Goal: Transaction & Acquisition: Purchase product/service

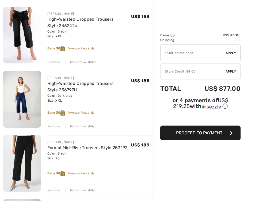
scroll to position [64, 0]
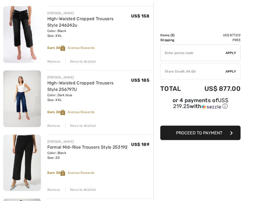
click at [55, 124] on div "Remove" at bounding box center [53, 125] width 13 height 5
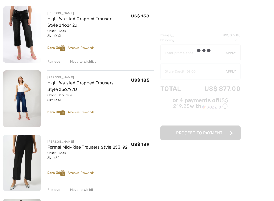
scroll to position [64, 0]
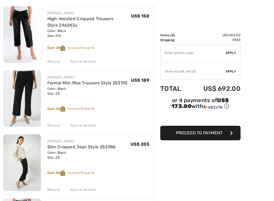
click at [54, 124] on div "Remove" at bounding box center [53, 125] width 13 height 5
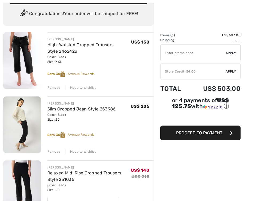
scroll to position [40, 0]
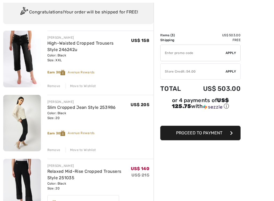
click at [23, 123] on img at bounding box center [22, 123] width 38 height 56
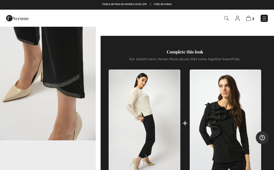
scroll to position [170, 0]
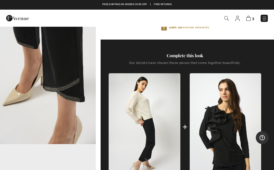
click at [253, 17] on span "3" at bounding box center [254, 19] width 2 height 4
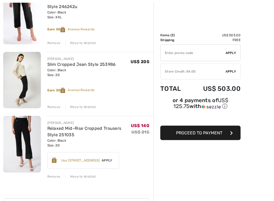
scroll to position [83, 0]
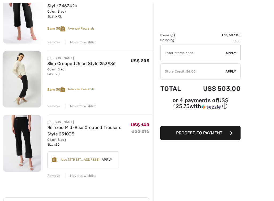
click at [26, 142] on img at bounding box center [22, 143] width 38 height 56
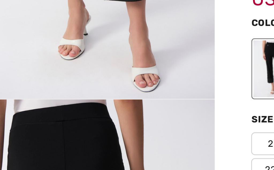
scroll to position [72, 0]
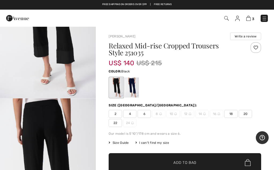
click at [250, 16] on img at bounding box center [249, 18] width 5 height 5
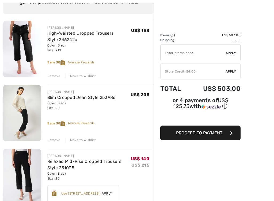
scroll to position [50, 0]
click at [25, 58] on img at bounding box center [22, 48] width 38 height 57
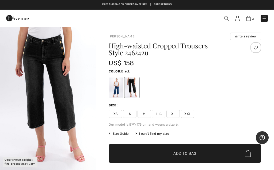
click at [254, 18] on span "3" at bounding box center [254, 19] width 2 height 4
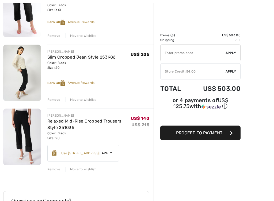
scroll to position [90, 0]
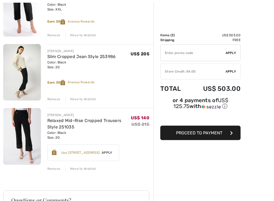
click at [55, 99] on div "Remove" at bounding box center [53, 99] width 13 height 5
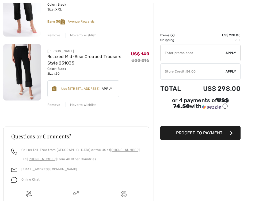
click at [110, 90] on span "Apply" at bounding box center [107, 88] width 15 height 5
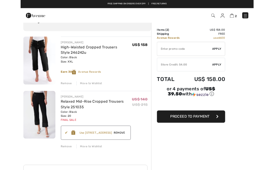
scroll to position [0, 0]
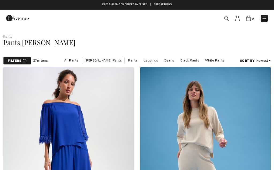
checkbox input "true"
click at [71, 60] on link "All Pants" at bounding box center [72, 60] width 20 height 7
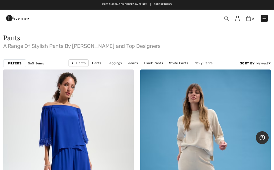
click at [15, 64] on strong "Filters" at bounding box center [15, 63] width 14 height 5
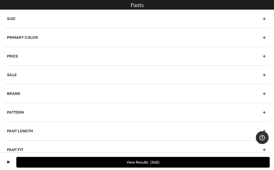
click at [66, 17] on div "Size" at bounding box center [137, 19] width 266 height 18
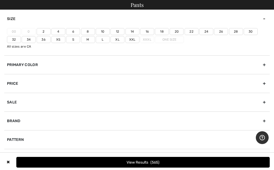
click at [178, 31] on label "20" at bounding box center [177, 31] width 14 height 7
click at [0, 0] on input"] "20" at bounding box center [0, 0] width 0 height 0
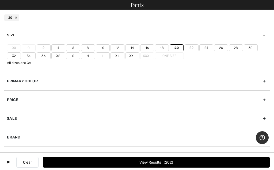
click at [132, 55] on label "Xxl" at bounding box center [133, 56] width 14 height 7
click at [0, 0] on input"] "Xxl" at bounding box center [0, 0] width 0 height 0
click at [107, 162] on button "View Results 271" at bounding box center [156, 162] width 227 height 11
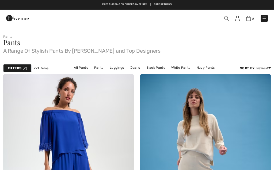
click at [23, 68] on span "2" at bounding box center [25, 68] width 4 height 5
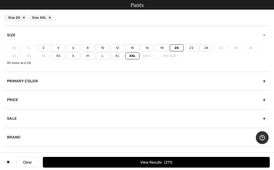
click at [51, 83] on div "Primary Color" at bounding box center [137, 81] width 266 height 19
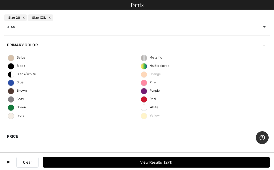
scroll to position [9, 0]
click at [21, 83] on span "Blue" at bounding box center [16, 83] width 16 height 4
click at [0, 0] on input "Blue" at bounding box center [0, 0] width 0 height 0
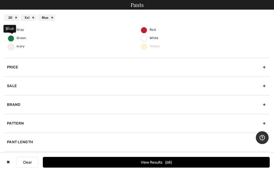
scroll to position [78, 0]
click at [111, 164] on button "View Results 68" at bounding box center [156, 162] width 227 height 11
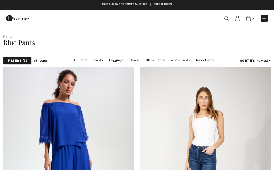
checkbox input "true"
click at [22, 60] on div "Filters 3" at bounding box center [17, 61] width 28 height 8
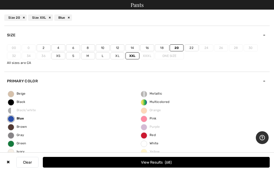
click at [163, 164] on button "View Results 68" at bounding box center [156, 162] width 227 height 11
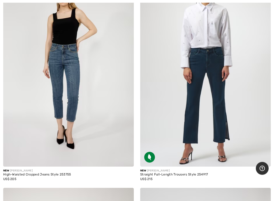
scroll to position [316, 0]
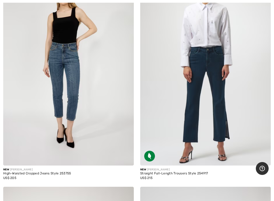
click at [231, 132] on img at bounding box center [205, 67] width 131 height 196
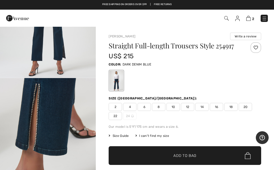
scroll to position [49, 0]
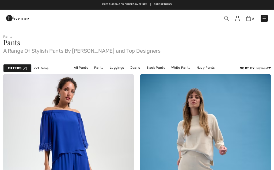
checkbox input "true"
click at [24, 67] on span "2" at bounding box center [25, 68] width 4 height 5
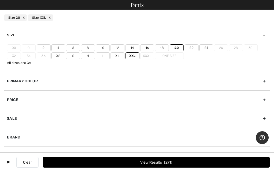
click at [73, 81] on div "Primary Color" at bounding box center [137, 81] width 266 height 19
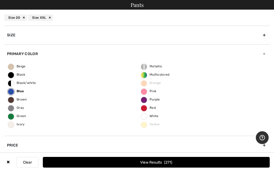
click at [151, 164] on button "View Results 271" at bounding box center [156, 162] width 227 height 11
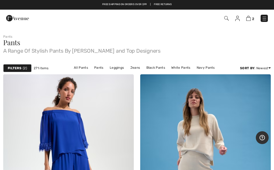
click at [24, 67] on span "2" at bounding box center [25, 68] width 4 height 5
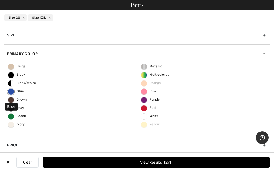
click at [21, 92] on span "Blue" at bounding box center [16, 92] width 16 height 4
click at [0, 0] on input "Blue" at bounding box center [0, 0] width 0 height 0
click at [20, 92] on span "Blue" at bounding box center [16, 92] width 16 height 4
click at [0, 0] on input "Blue" at bounding box center [0, 0] width 0 height 0
click at [161, 164] on button "View Results 68" at bounding box center [156, 162] width 227 height 11
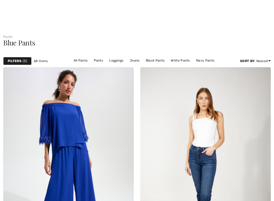
checkbox input "true"
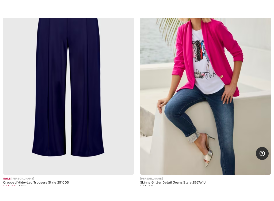
scroll to position [4008, 0]
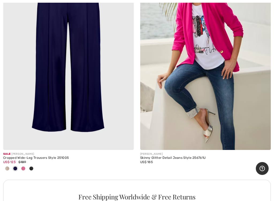
click at [24, 166] on span at bounding box center [23, 168] width 4 height 4
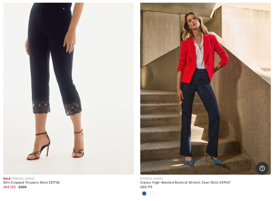
scroll to position [4253, 0]
click at [154, 191] on span at bounding box center [152, 193] width 4 height 4
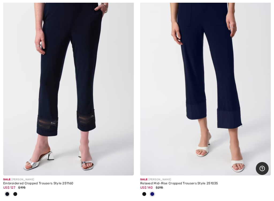
scroll to position [5161, 0]
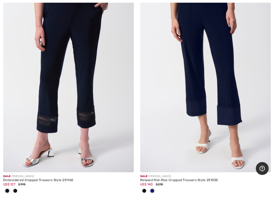
click at [220, 124] on img at bounding box center [205, 74] width 131 height 196
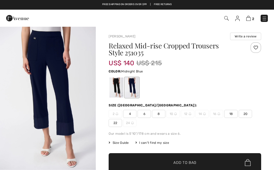
checkbox input "true"
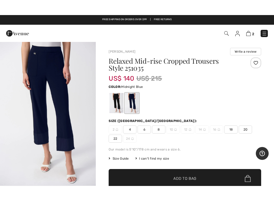
scroll to position [3, 0]
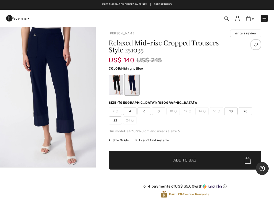
click at [245, 111] on span "20" at bounding box center [245, 111] width 13 height 8
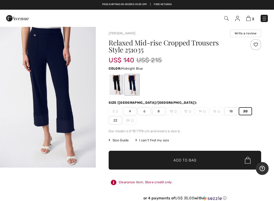
click at [199, 159] on span "✔ Added to Bag Add to Bag" at bounding box center [185, 159] width 153 height 19
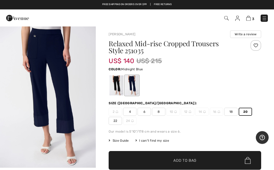
scroll to position [0, 0]
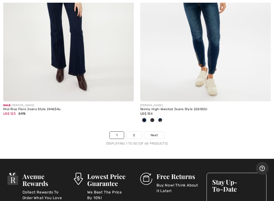
scroll to position [5751, 0]
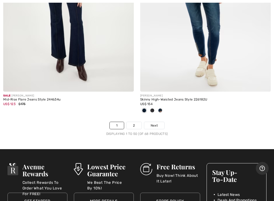
click at [136, 122] on link "2" at bounding box center [134, 125] width 15 height 7
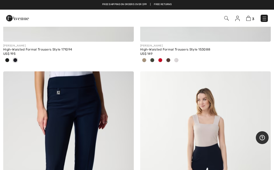
scroll to position [1847, 0]
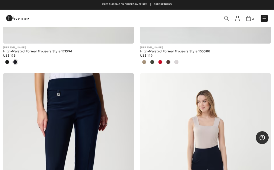
click at [251, 18] on img at bounding box center [249, 18] width 5 height 5
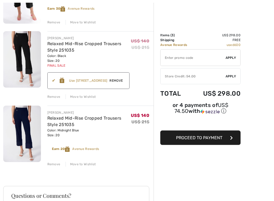
scroll to position [103, 0]
click at [124, 79] on span "Remove" at bounding box center [116, 80] width 18 height 5
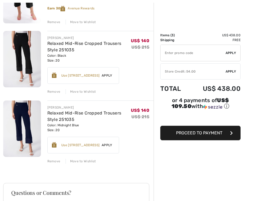
click at [55, 91] on div "Remove" at bounding box center [53, 91] width 13 height 5
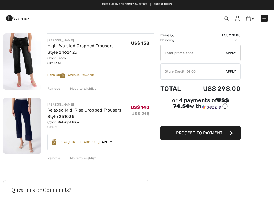
scroll to position [37, 0]
click at [107, 141] on span "Apply" at bounding box center [107, 142] width 15 height 5
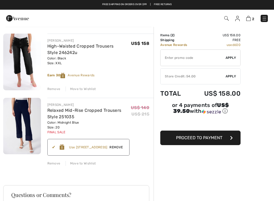
click at [231, 78] on span "Apply" at bounding box center [231, 76] width 11 height 5
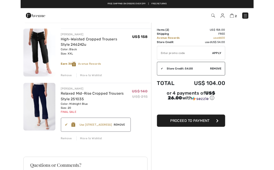
scroll to position [0, 0]
